Goal: Find specific page/section: Find specific page/section

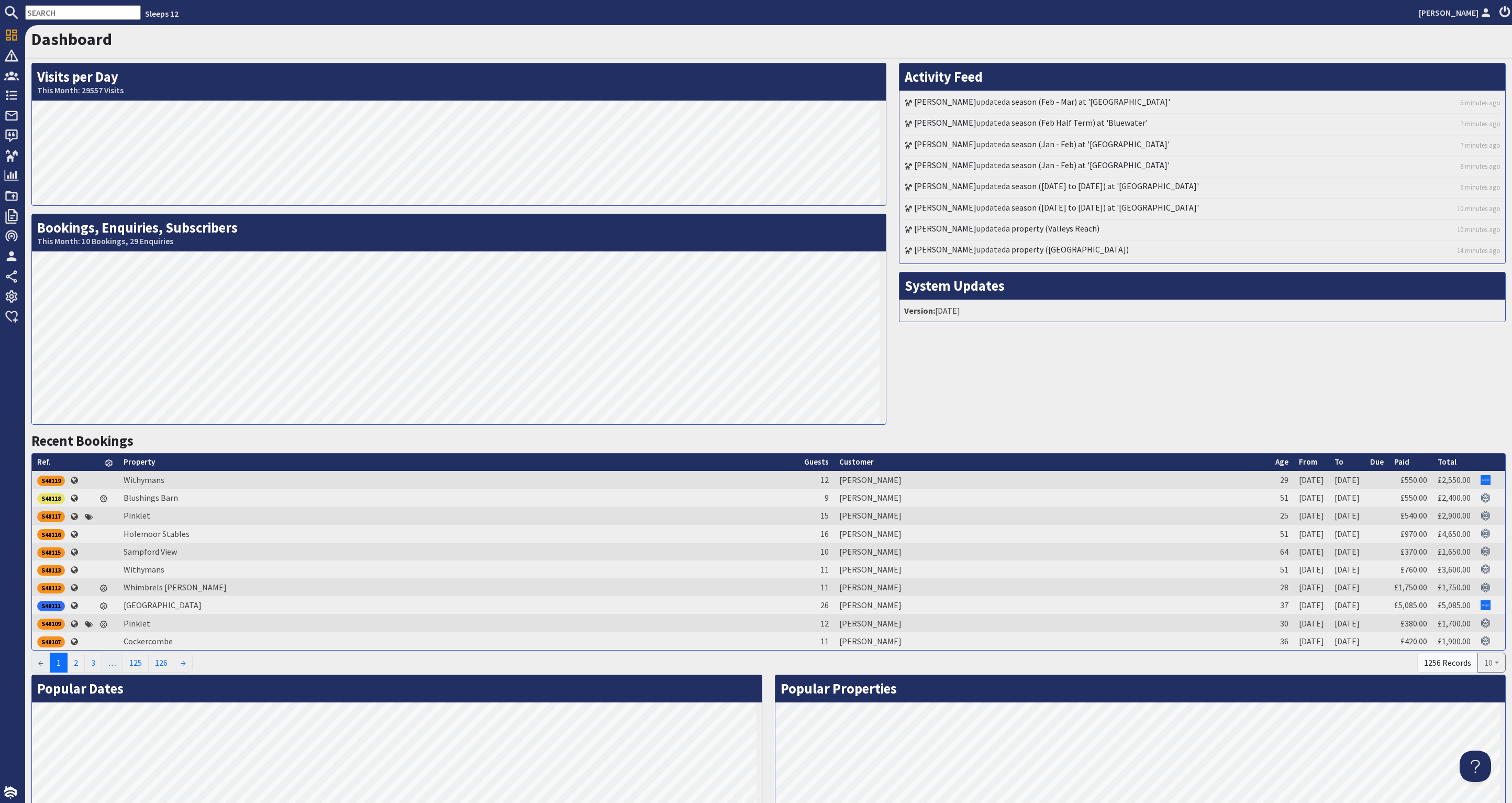
click at [72, 16] on input "text" at bounding box center [82, 13] width 115 height 15
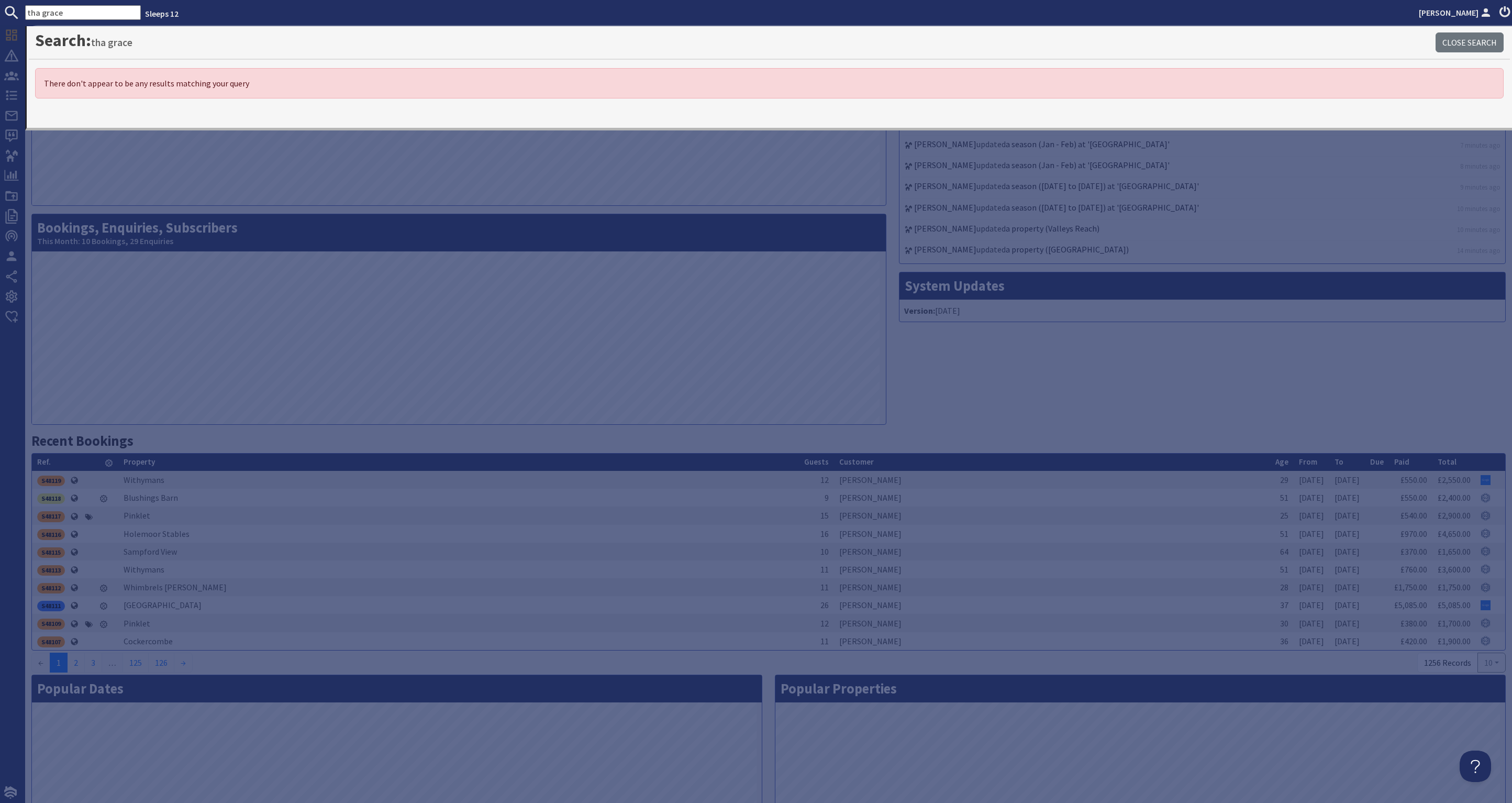
drag, startPoint x: 91, startPoint y: 8, endPoint x: -32, endPoint y: 19, distance: 123.5
click at [0, 19] on html "tha grace Sleeps 12 [PERSON_NAME] Dashboard Notifications 0 Agency Dashboard Bo…" at bounding box center [756, 401] width 1512 height 803
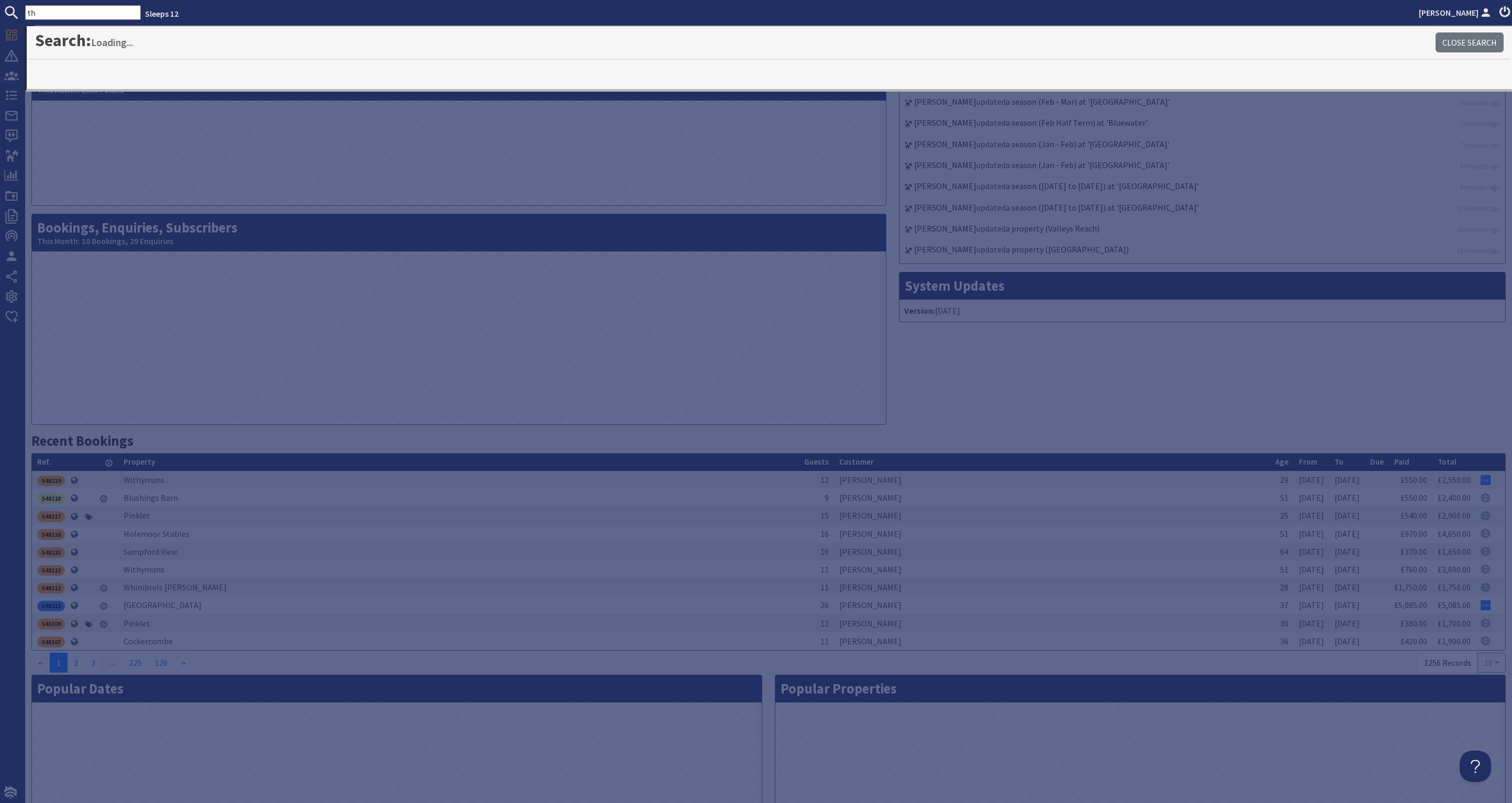
type input "t"
type input "grace"
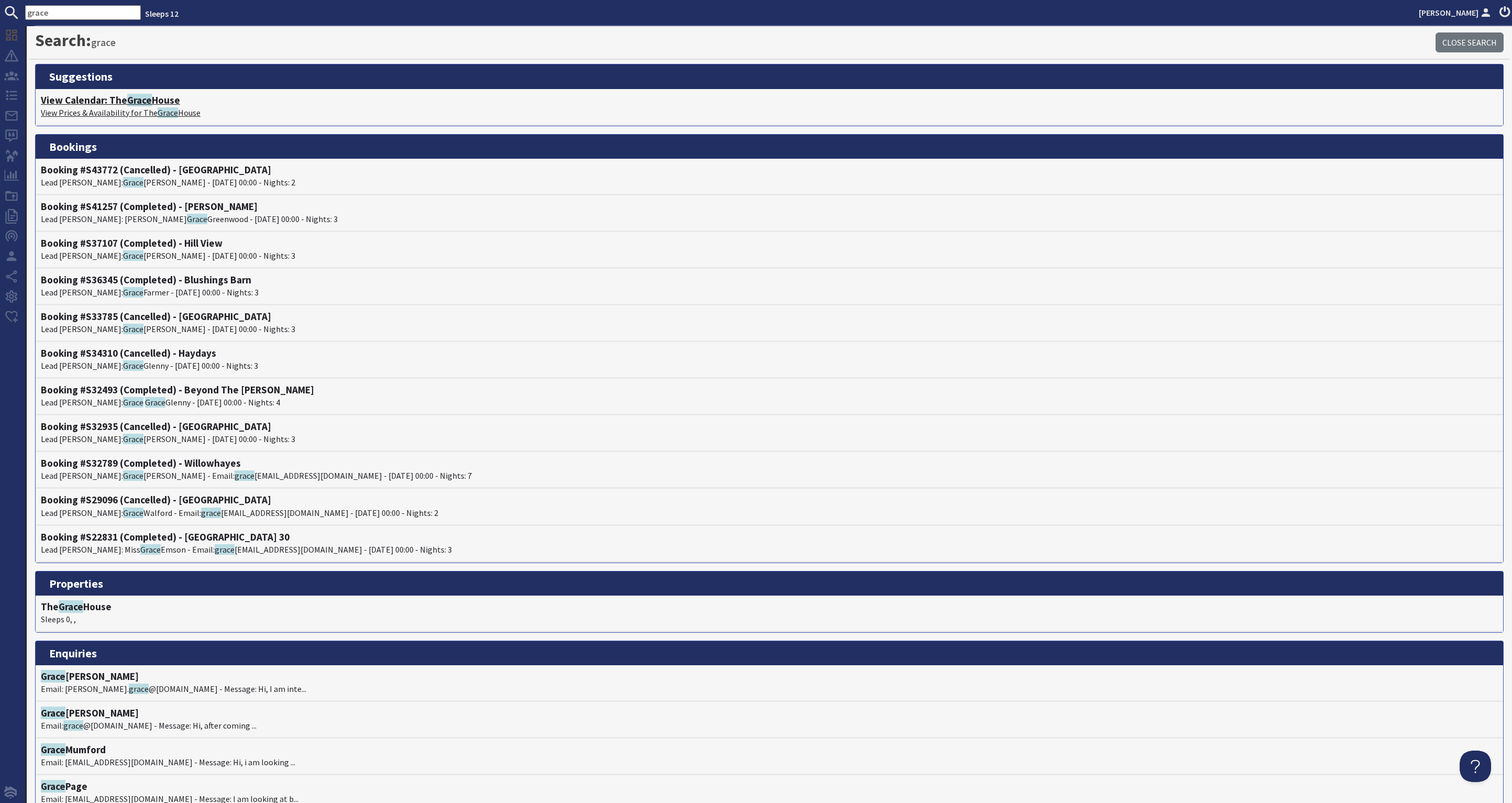
click at [156, 97] on h4 "View Calendar: The Grace House" at bounding box center [770, 100] width 1457 height 12
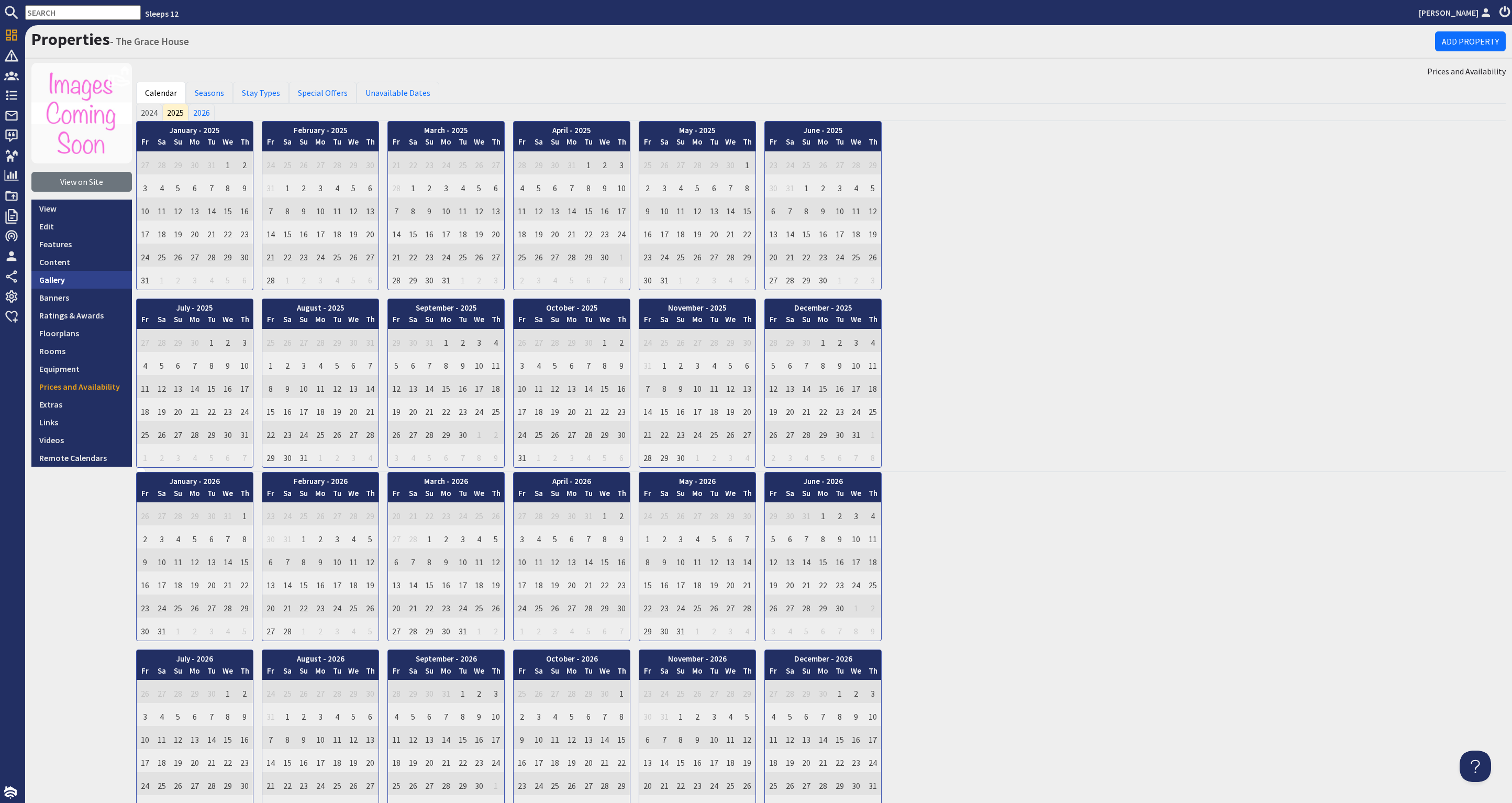
click at [75, 283] on link "Gallery" at bounding box center [81, 279] width 101 height 17
